Goal: Information Seeking & Learning: Learn about a topic

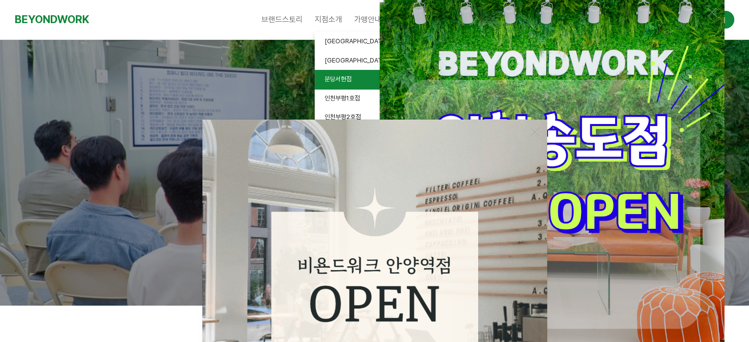
click at [337, 77] on span "분당서현점" at bounding box center [338, 78] width 27 height 7
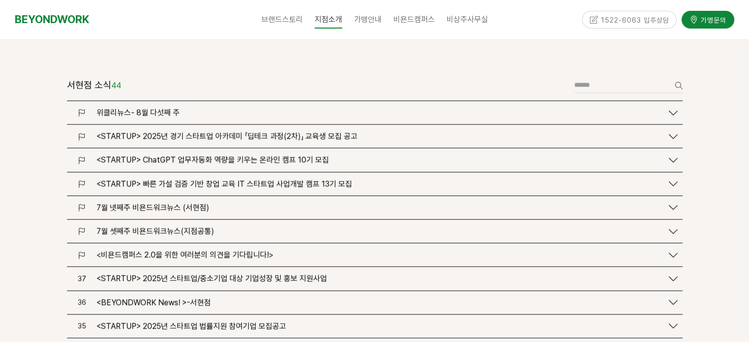
scroll to position [1133, 0]
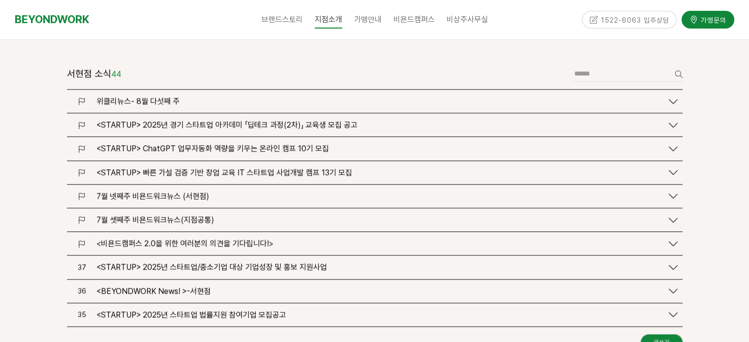
click at [674, 192] on icon at bounding box center [673, 196] width 9 height 9
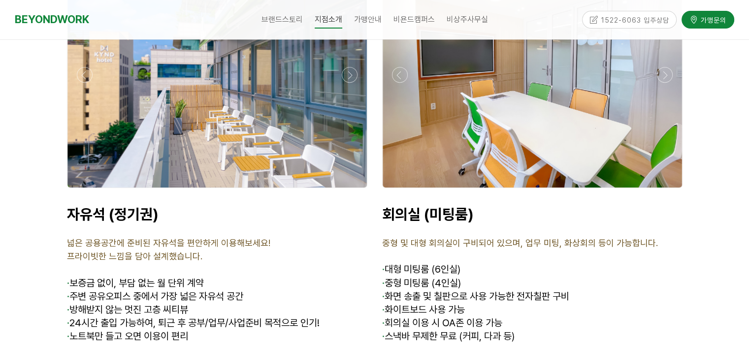
scroll to position [4285, 0]
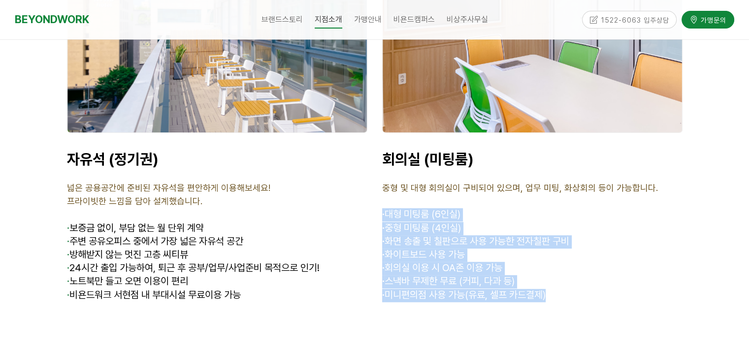
drag, startPoint x: 550, startPoint y: 268, endPoint x: 382, endPoint y: 183, distance: 188.1
click at [382, 183] on div "회의실 (미팅룸) 중형 및 대형 회의실이 구비되어 있으며, 업무 미팅, 화상회의 등이 가능합니다. · 대형 미팅룸 (6인실) · 중형 미팅룸 …" at bounding box center [532, 232] width 300 height 165
click at [572, 289] on p "· 미니편의점 사용 가능(유료, 셀프 카드결제)" at bounding box center [532, 295] width 300 height 13
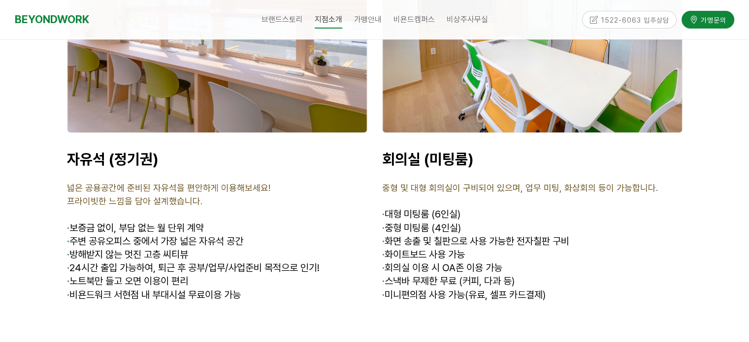
click at [553, 302] on p at bounding box center [532, 308] width 300 height 13
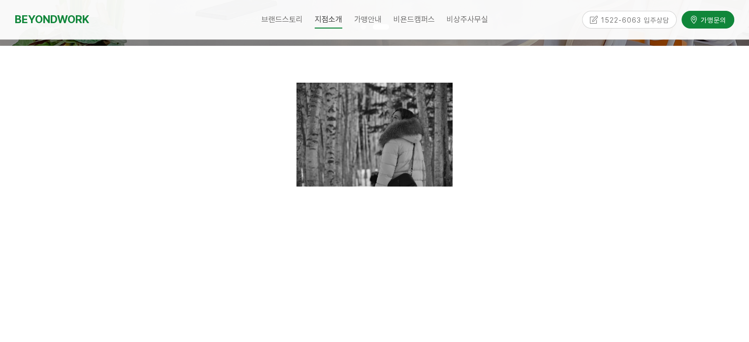
scroll to position [370, 0]
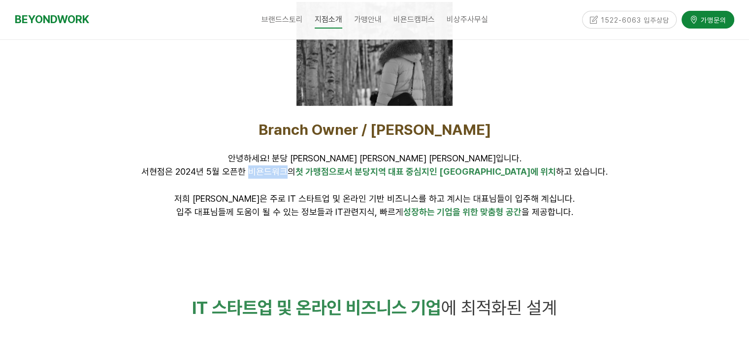
drag, startPoint x: 286, startPoint y: 168, endPoint x: 319, endPoint y: 169, distance: 33.5
click at [319, 169] on span "안녕하세요! 분당 서현점 대표 김미연입니다. 서현점은 2024년 5월 오픈한 비욘드워크의 첫 가맹점으로서 분당지역 대표 중심지인 서현역에 위치…" at bounding box center [374, 178] width 466 height 51
